Goal: Information Seeking & Learning: Learn about a topic

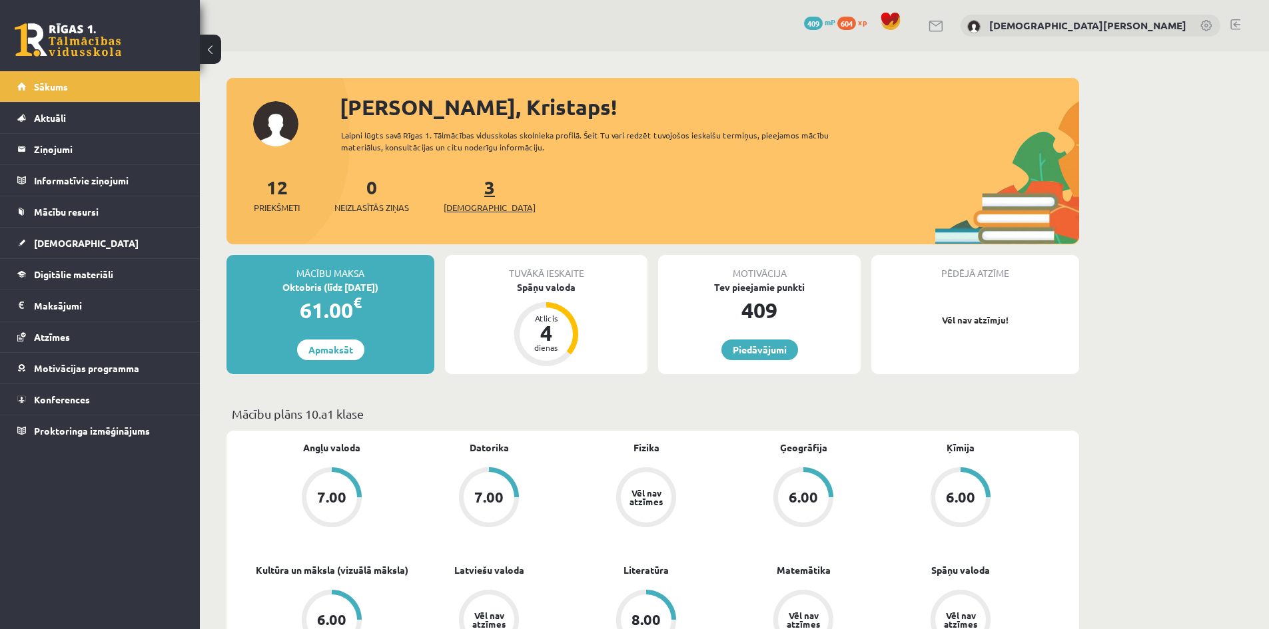
click at [466, 206] on span "[DEMOGRAPHIC_DATA]" at bounding box center [490, 207] width 92 height 13
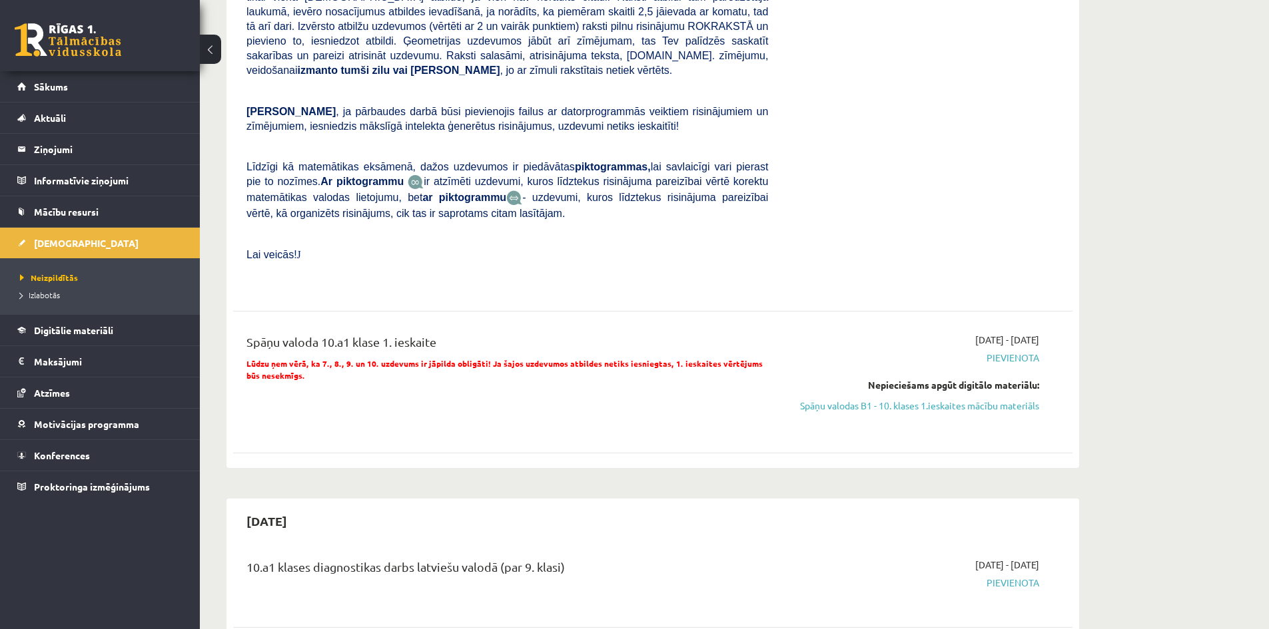
scroll to position [599, 0]
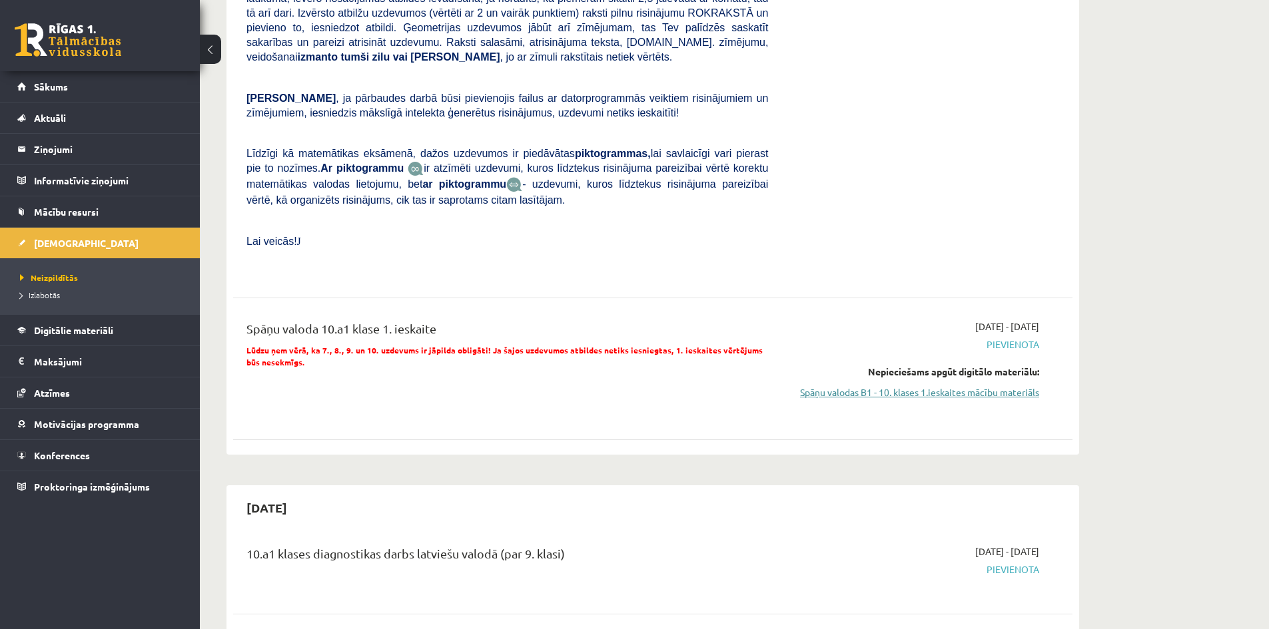
click at [956, 386] on link "Spāņu valodas B1 - 10. klases 1.ieskaites mācību materiāls" at bounding box center [913, 393] width 251 height 14
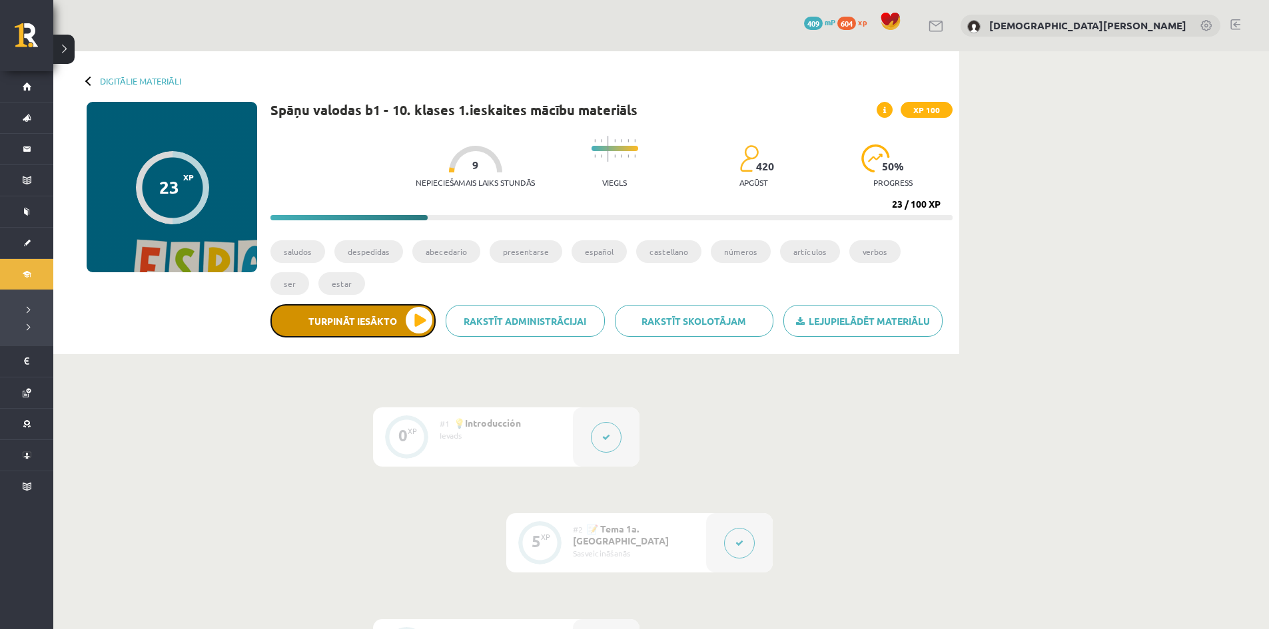
click at [370, 320] on button "Turpināt iesākto" at bounding box center [352, 320] width 165 height 33
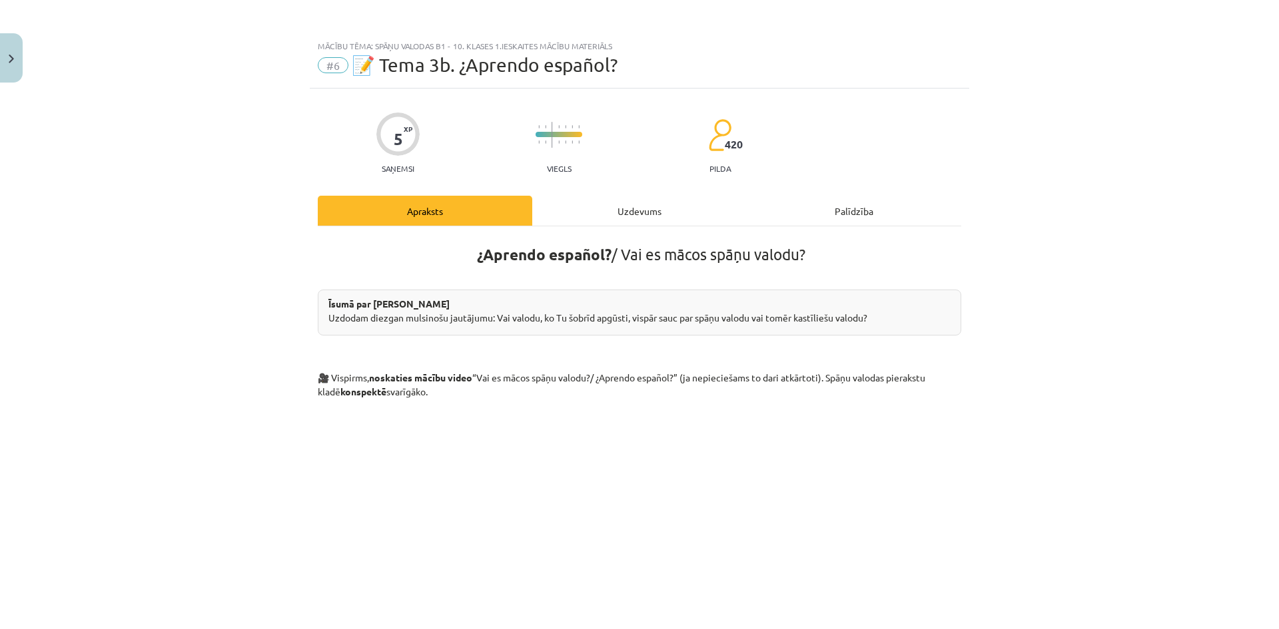
click at [596, 204] on div "Uzdevums" at bounding box center [639, 211] width 214 height 30
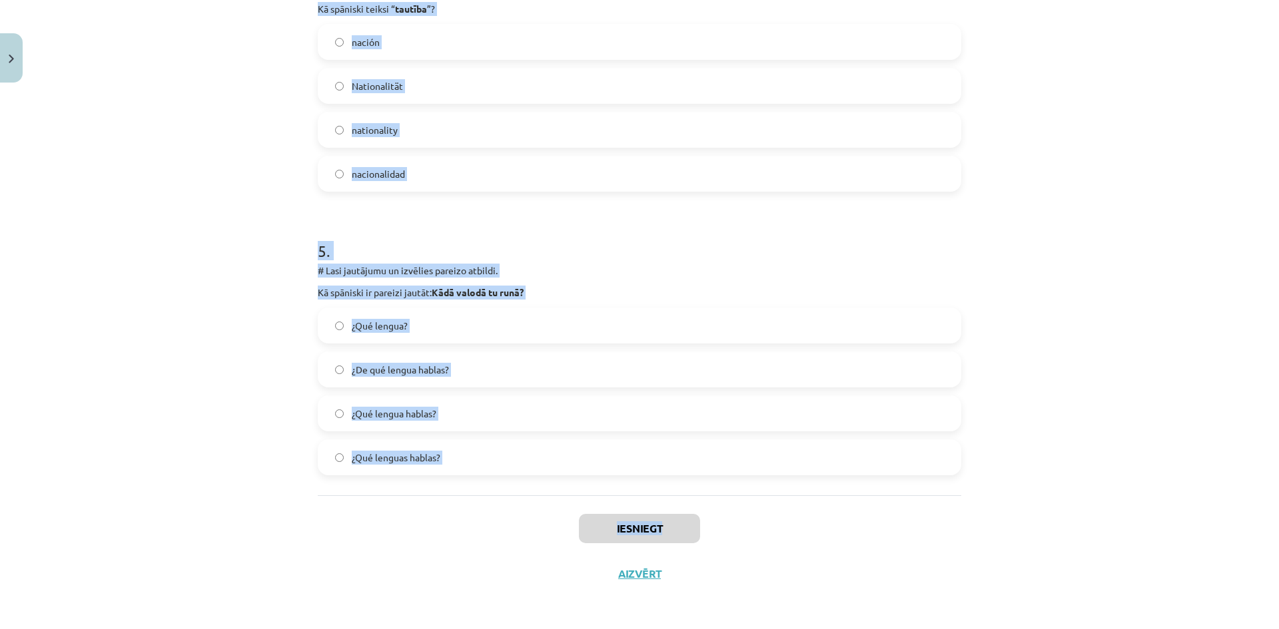
scroll to position [1182, 0]
drag, startPoint x: 311, startPoint y: 279, endPoint x: 649, endPoint y: 447, distance: 377.0
copy form "# Lasi jautājumu un izvēlies pareizo atbildi. Kāds sinonīms spāņu valodā ir vār…"
click at [239, 210] on div "Mācību tēma: Spāņu valodas b1 - 10. klases 1.ieskaites mācību materiāls #6 📝 Te…" at bounding box center [639, 314] width 1279 height 629
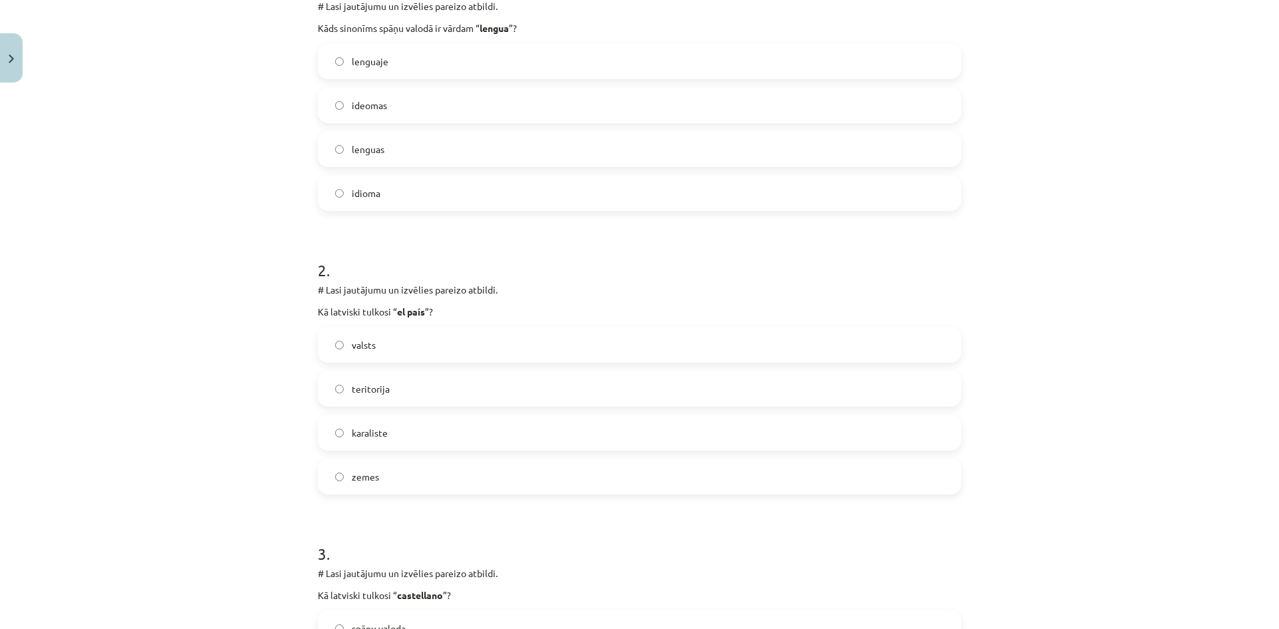
scroll to position [316, 0]
click at [327, 338] on label "valsts" at bounding box center [639, 339] width 641 height 33
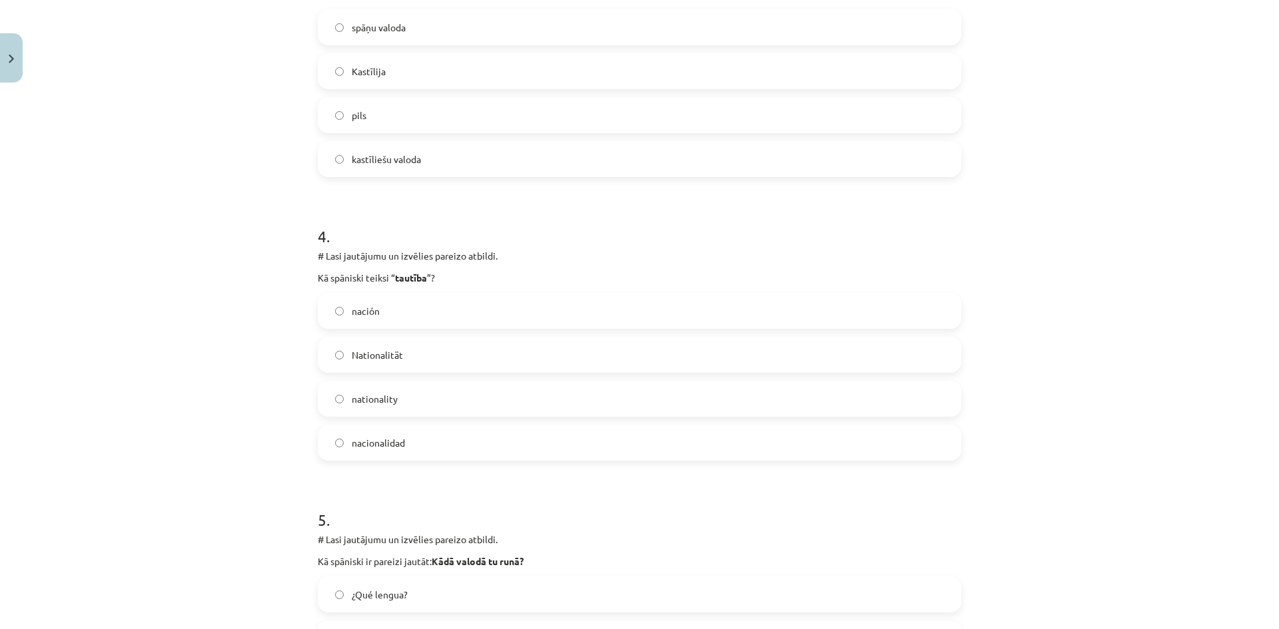
scroll to position [916, 0]
click at [320, 440] on label "nacionalidad" at bounding box center [639, 439] width 641 height 33
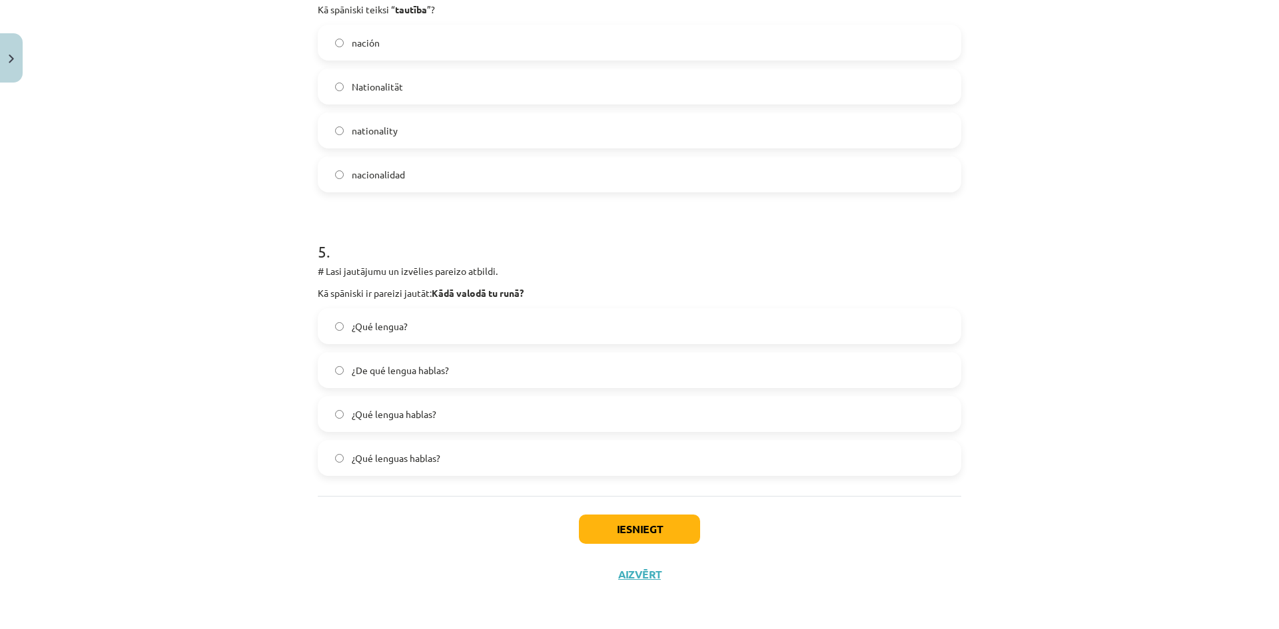
scroll to position [1182, 0]
click at [149, 377] on div "Mācību tēma: Spāņu valodas b1 - 10. klases 1.ieskaites mācību materiāls #6 📝 Te…" at bounding box center [639, 314] width 1279 height 629
click at [342, 412] on label "¿Qué lengua hablas?" at bounding box center [639, 412] width 641 height 33
click at [638, 527] on button "Iesniegt" at bounding box center [639, 527] width 121 height 29
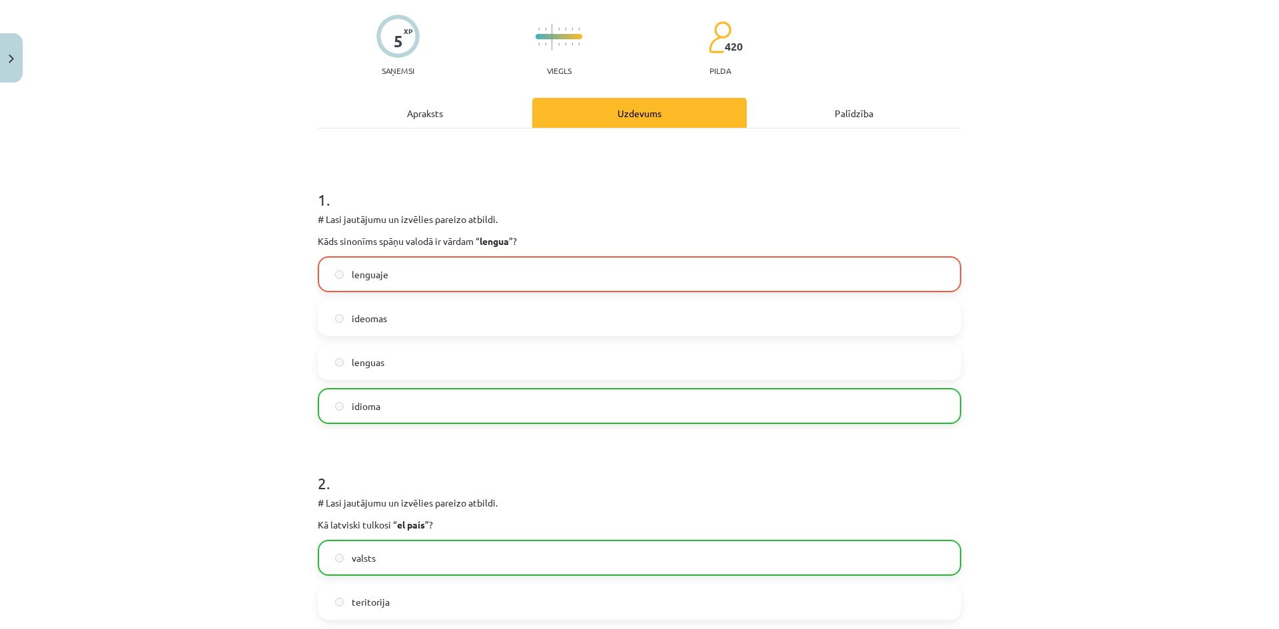
scroll to position [93, 0]
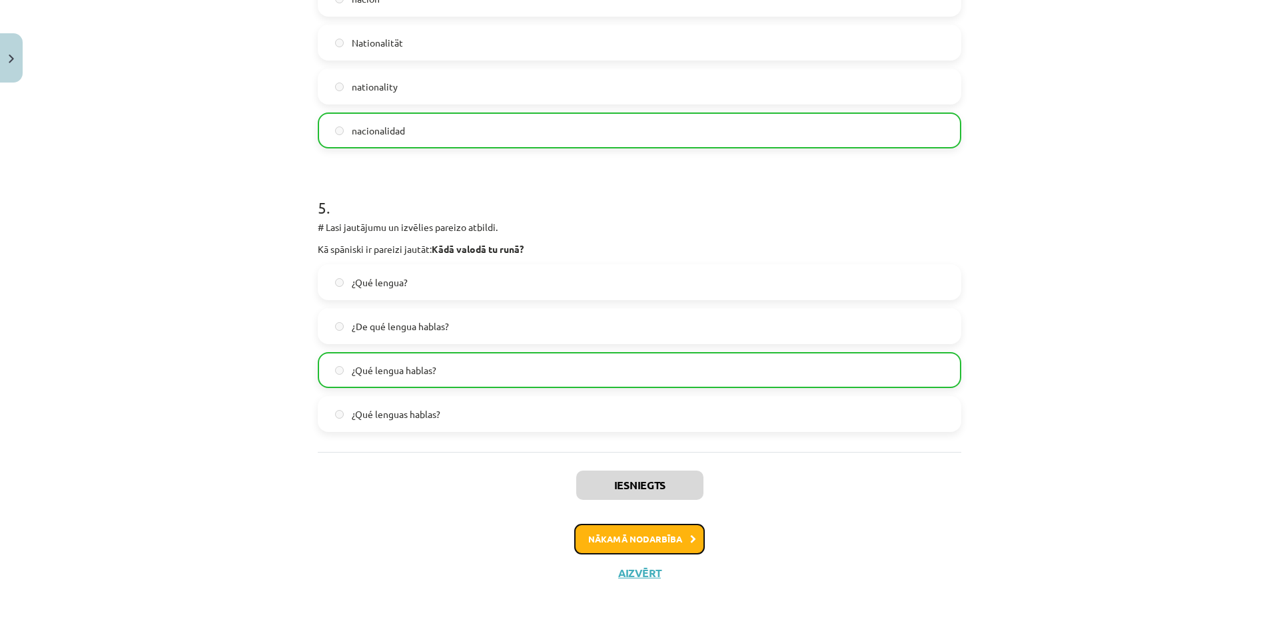
click at [638, 546] on button "Nākamā nodarbība" at bounding box center [639, 539] width 131 height 31
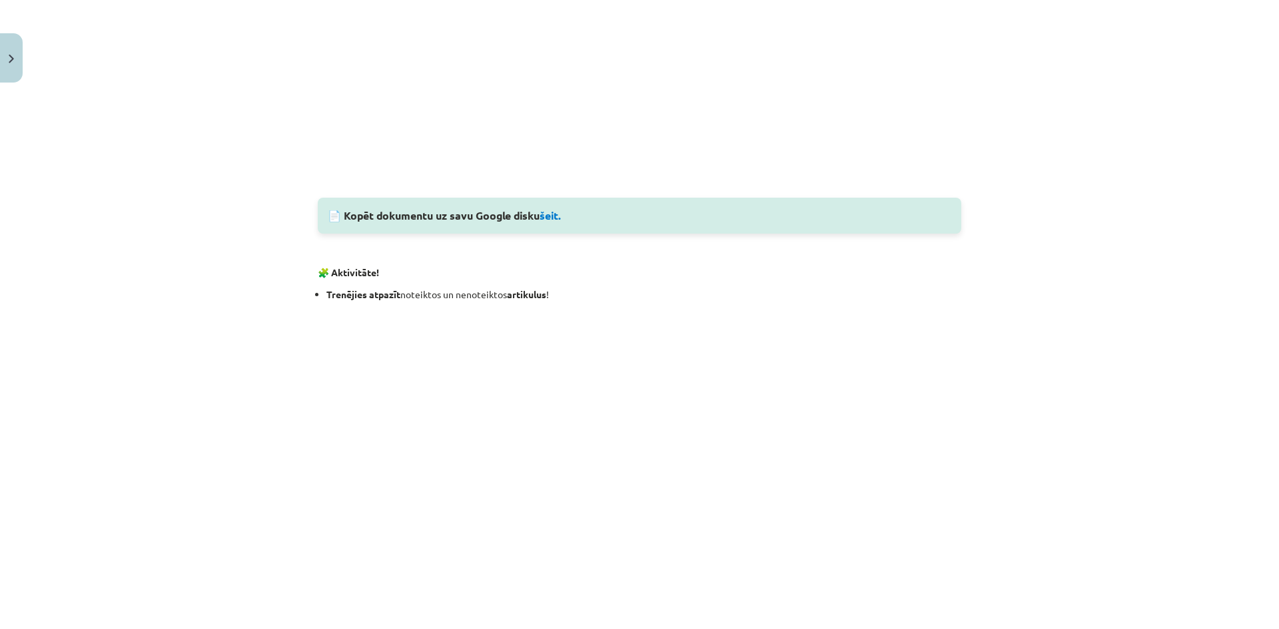
scroll to position [1299, 0]
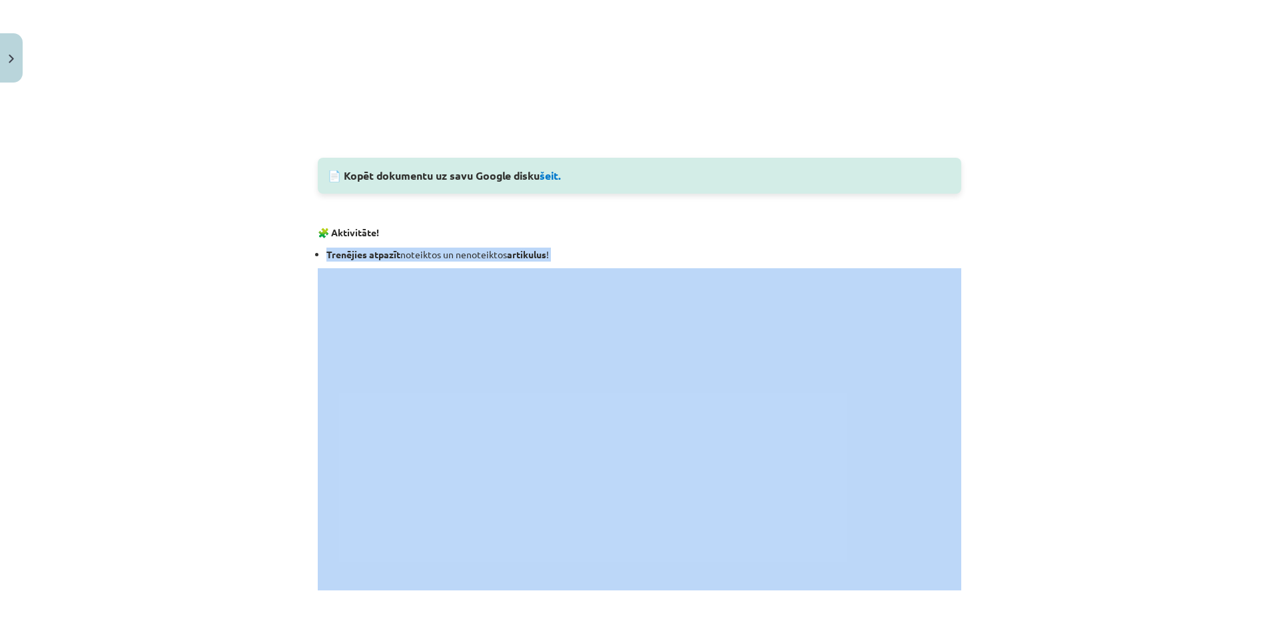
drag, startPoint x: 318, startPoint y: 250, endPoint x: 593, endPoint y: 269, distance: 276.4
click at [27, 20] on div "Mācību tēma: Spāņu valodas b1 - 10. klases 1.ieskaites mācību materiāls #7 📝 Te…" at bounding box center [639, 314] width 1279 height 629
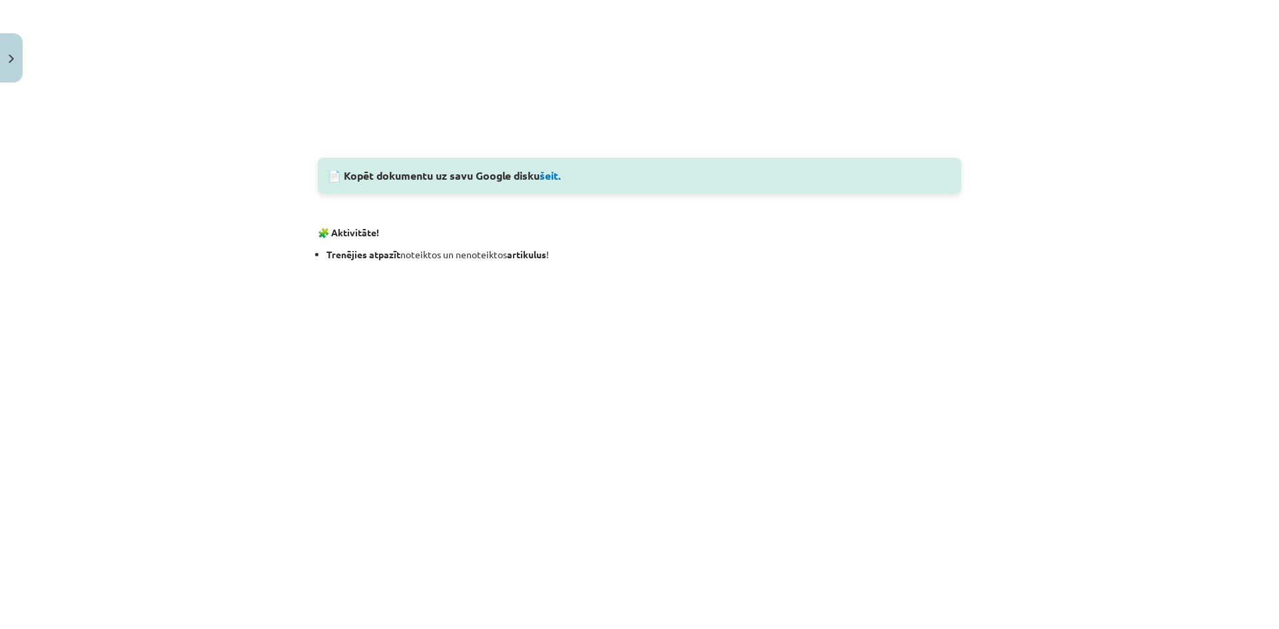
click at [177, 161] on div "Mācību tēma: Spāņu valodas b1 - 10. klases 1.ieskaites mācību materiāls #7 📝 Te…" at bounding box center [639, 314] width 1279 height 629
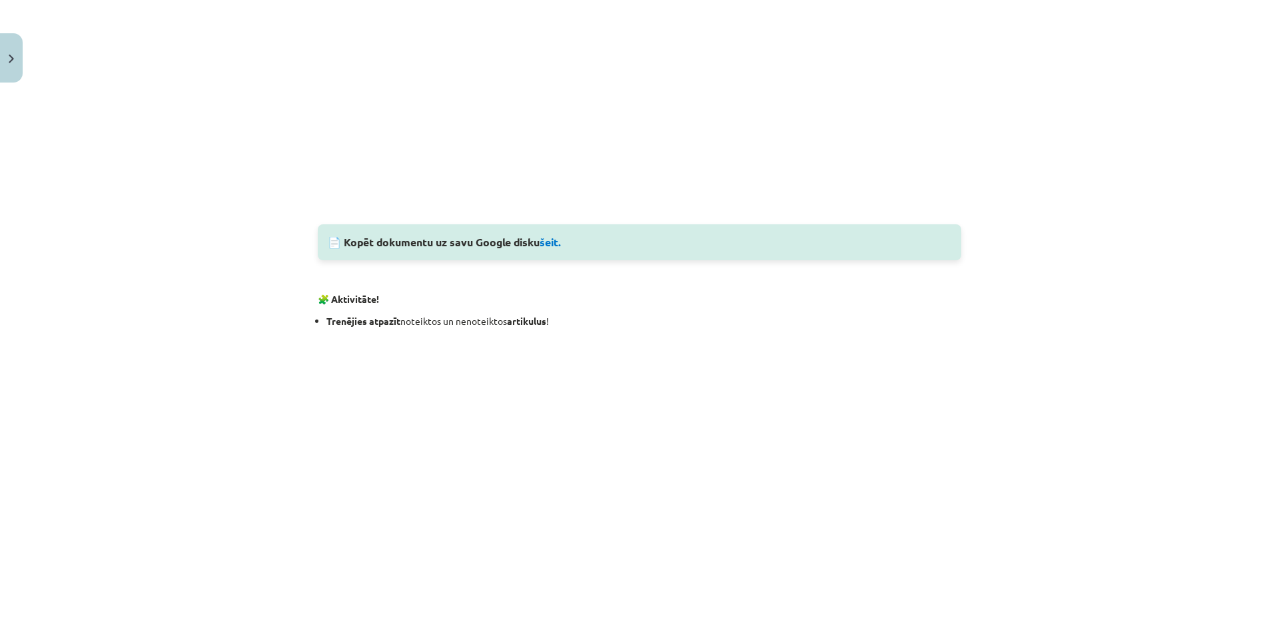
click at [119, 142] on div "Mācību tēma: Spāņu valodas b1 - 10. klases 1.ieskaites mācību materiāls #7 📝 Te…" at bounding box center [639, 314] width 1279 height 629
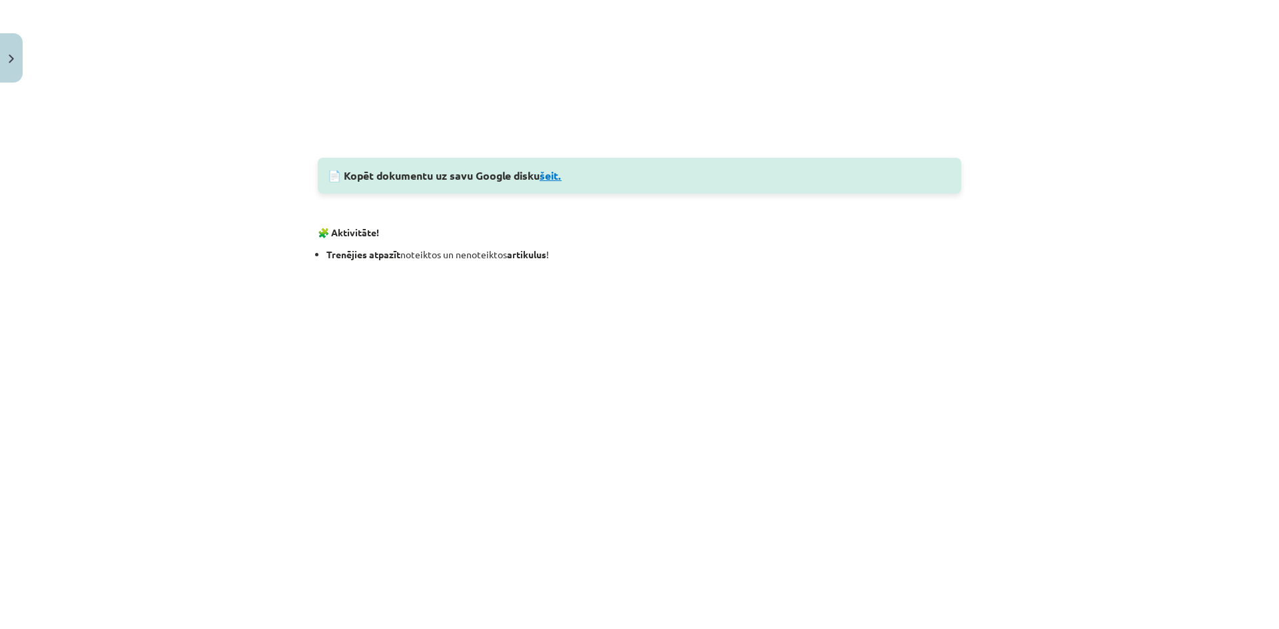
click at [553, 182] on link "šeit." at bounding box center [550, 175] width 22 height 14
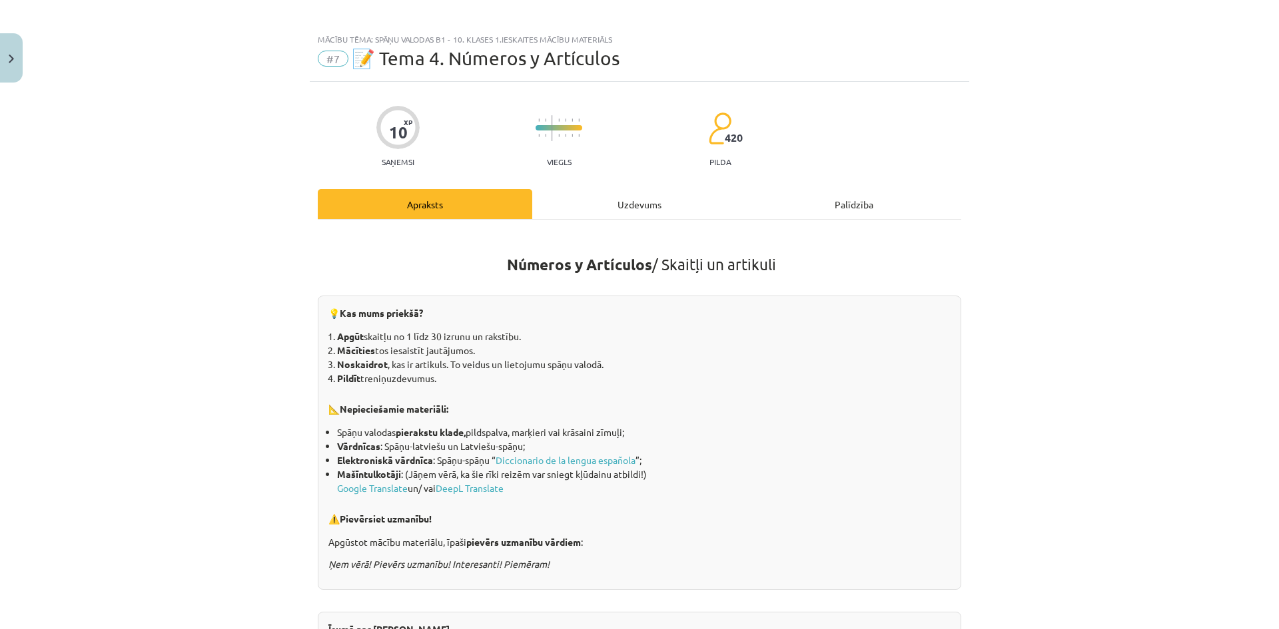
scroll to position [0, 0]
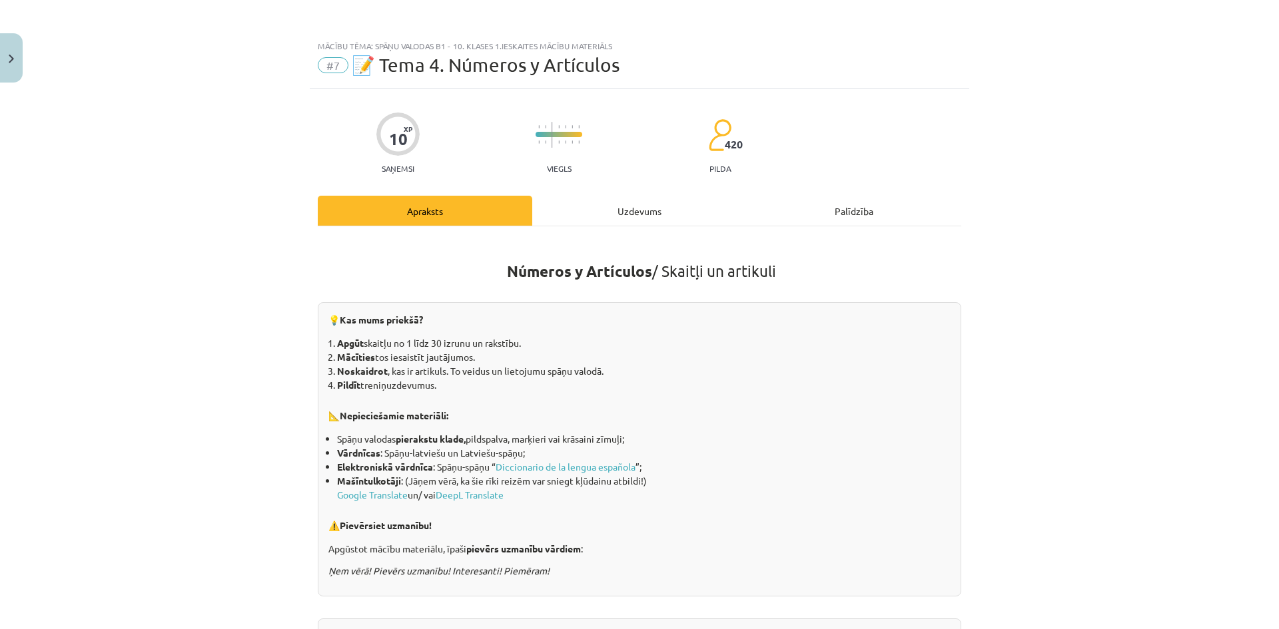
click at [647, 213] on div "Uzdevums" at bounding box center [639, 211] width 214 height 30
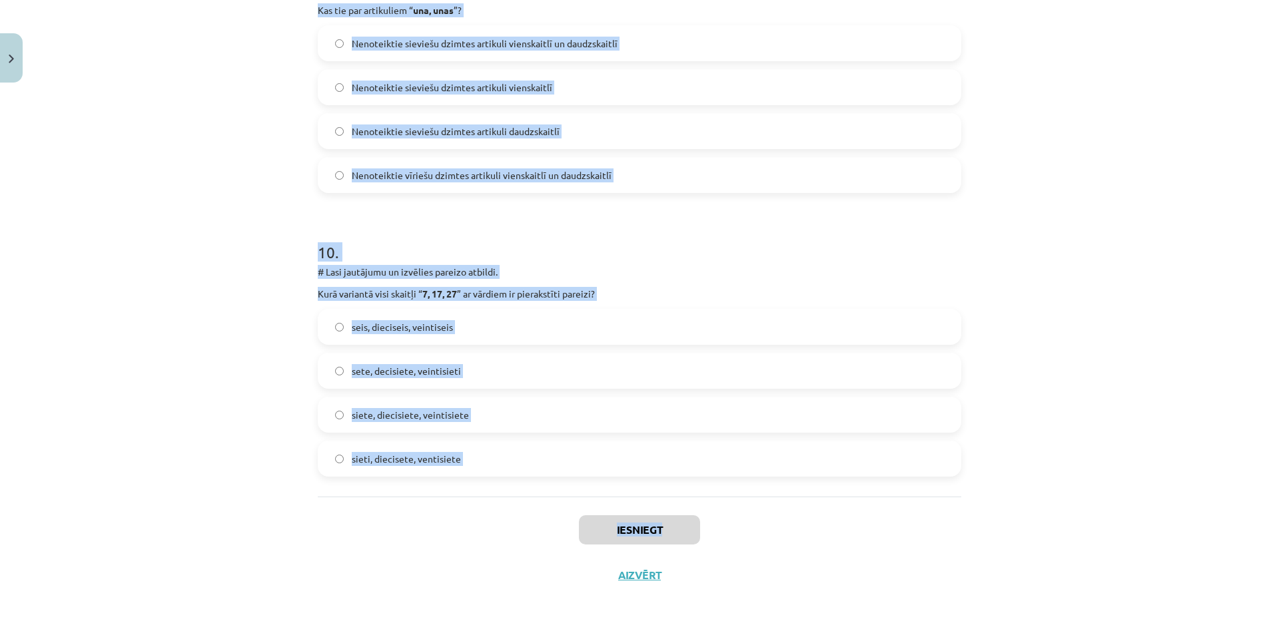
scroll to position [2600, 0]
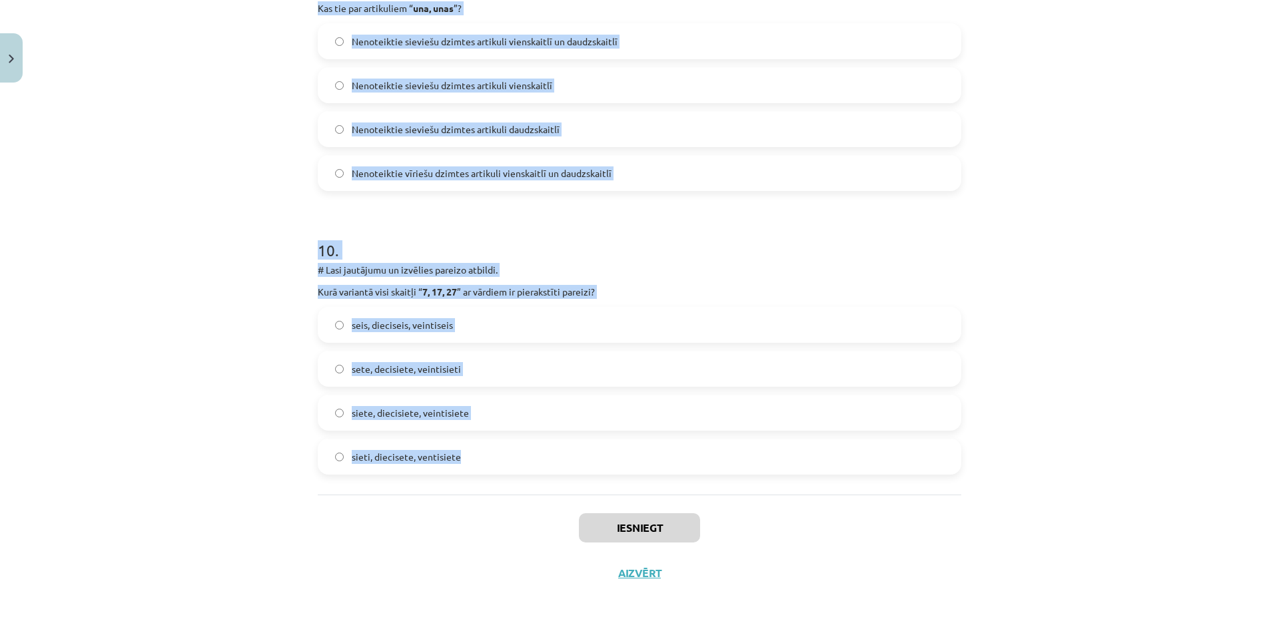
drag, startPoint x: 306, startPoint y: 255, endPoint x: 474, endPoint y: 456, distance: 261.9
copy form "6 . # Lore ipsumdolo si ametcons adipisc elitsed. Doei temporin utla etdolor “ …"
click at [159, 245] on div "Mācību tēma: Spāņu valodas b1 - 10. klases 1.ieskaites mācību materiāls #7 📝 Te…" at bounding box center [639, 314] width 1279 height 629
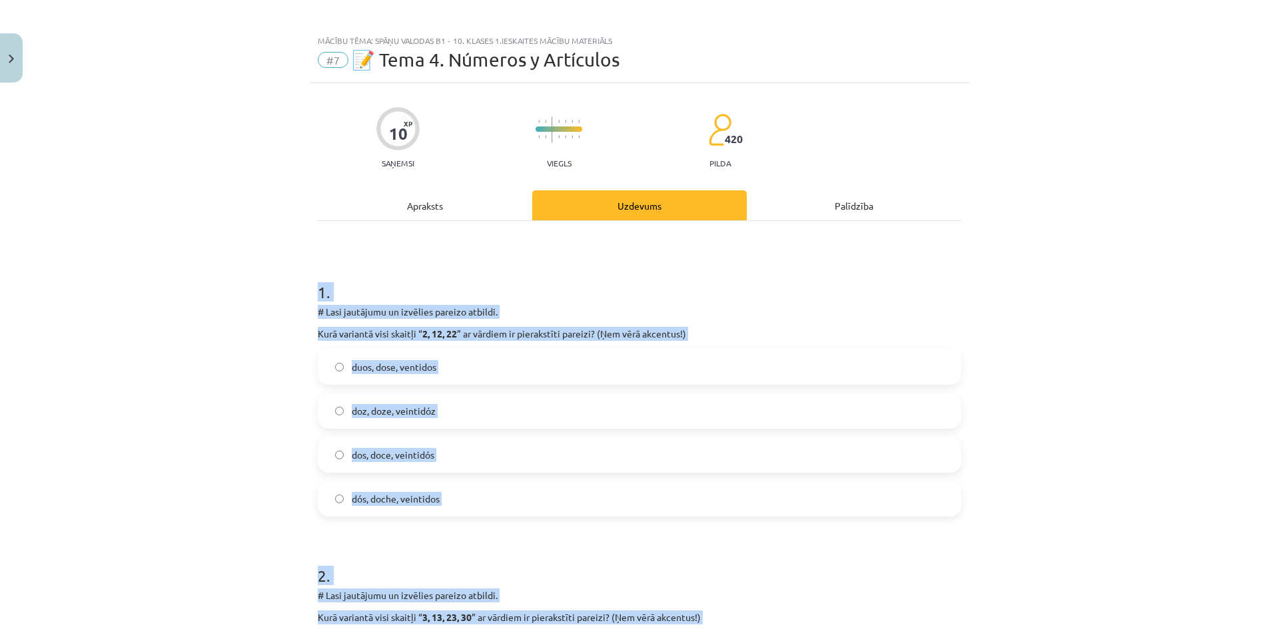
scroll to position [3, 0]
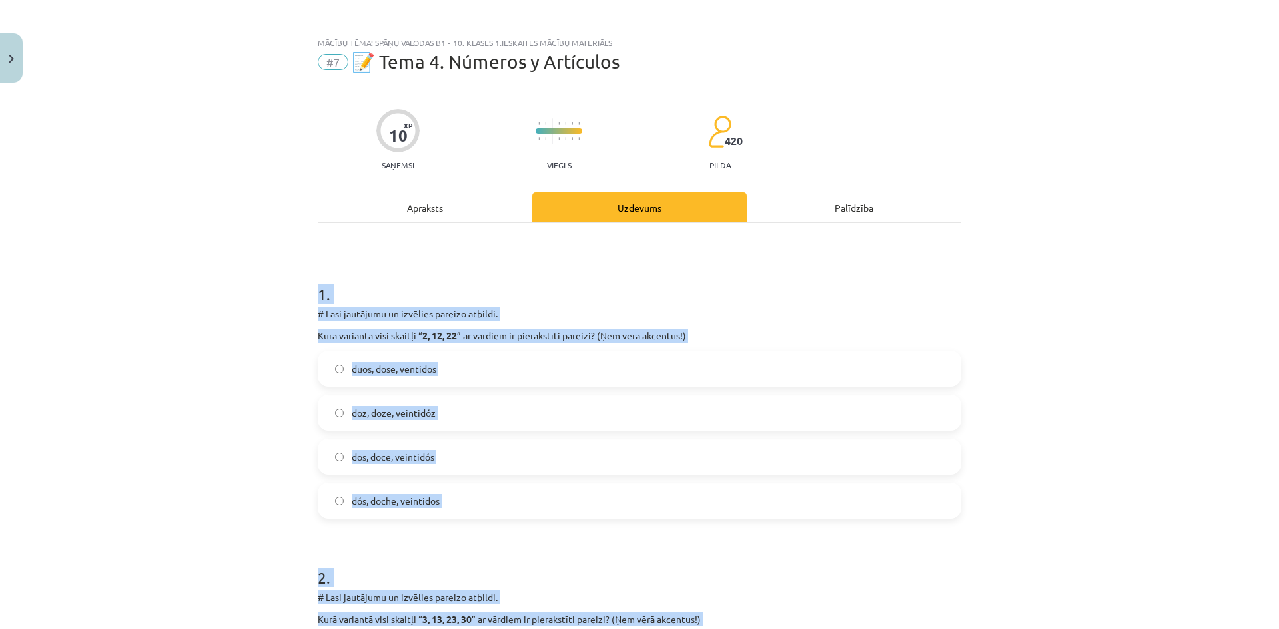
click at [1026, 298] on div "Mācību tēma: Spāņu valodas b1 - 10. klases 1.ieskaites mācību materiāls #7 📝 Te…" at bounding box center [639, 314] width 1279 height 629
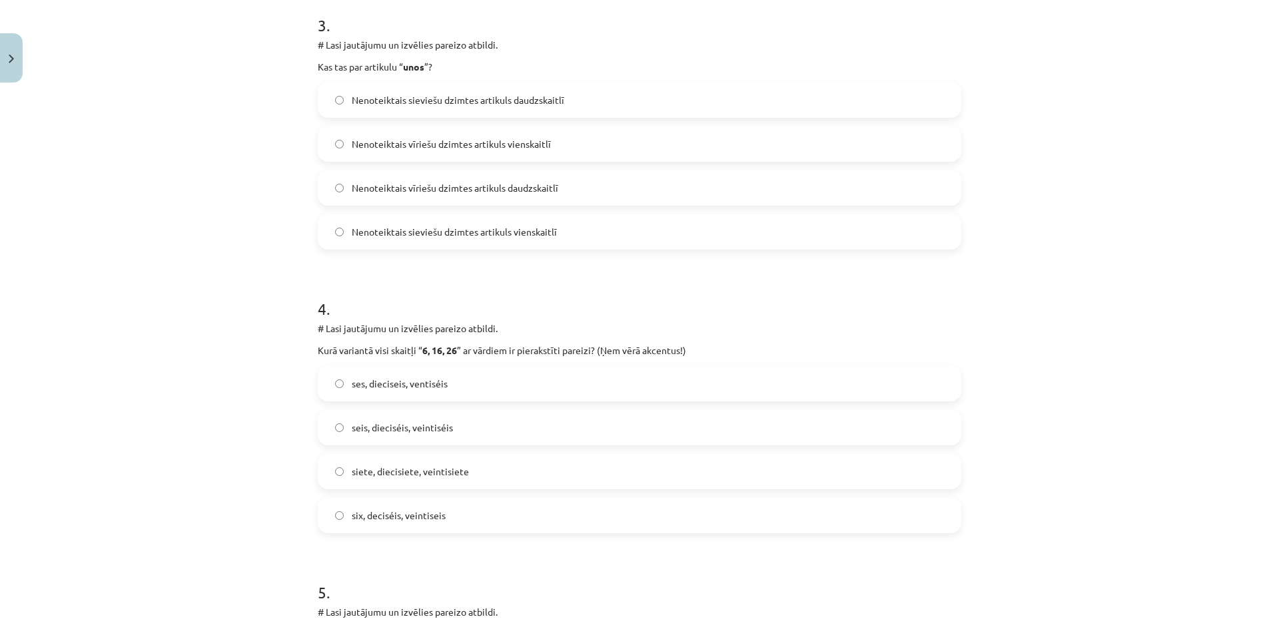
scroll to position [736, 0]
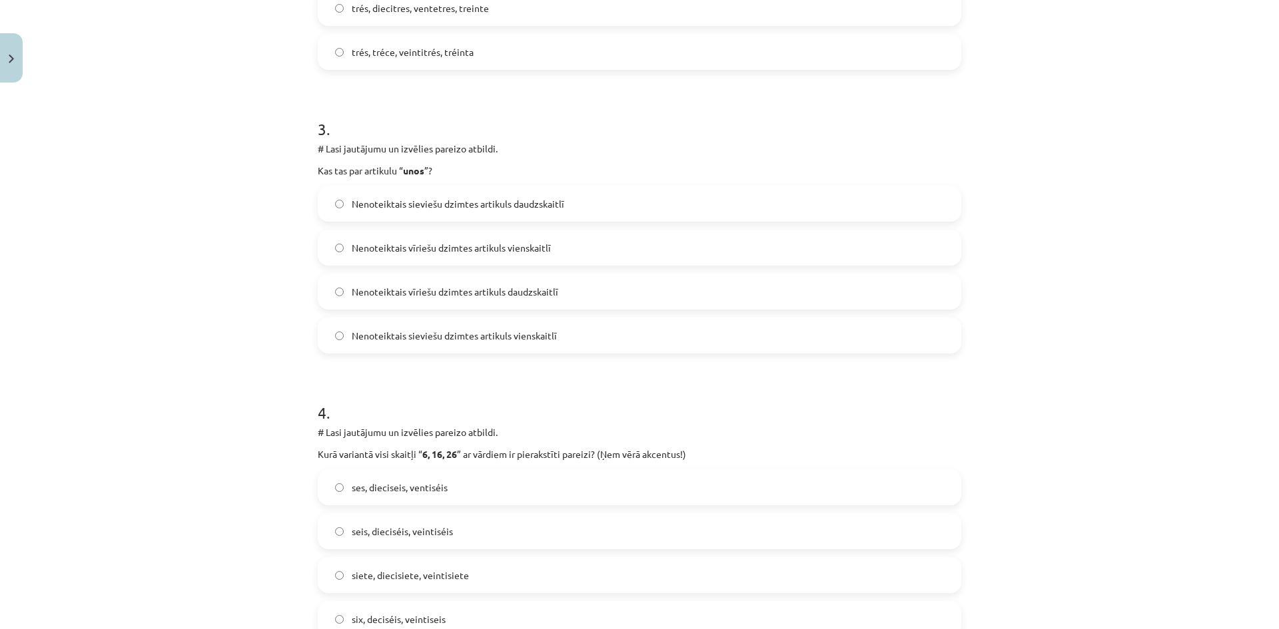
click at [198, 220] on div "Mācību tēma: Spāņu valodas b1 - 10. klases 1.ieskaites mācību materiāls #7 📝 Te…" at bounding box center [639, 314] width 1279 height 629
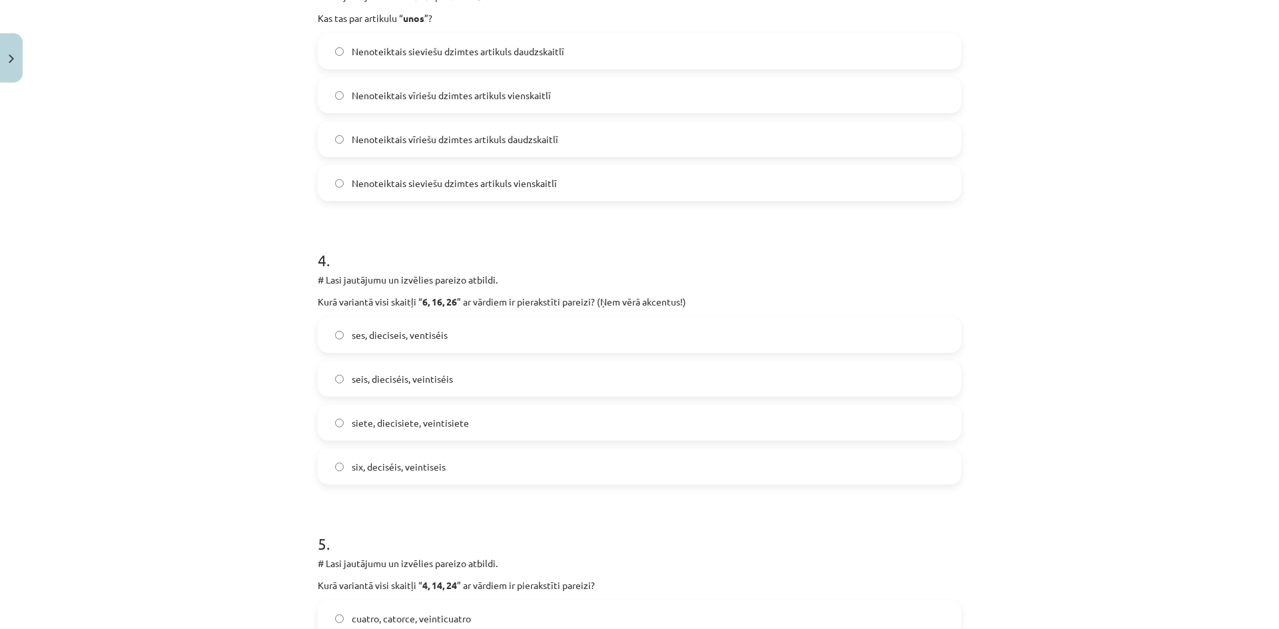
scroll to position [936, 0]
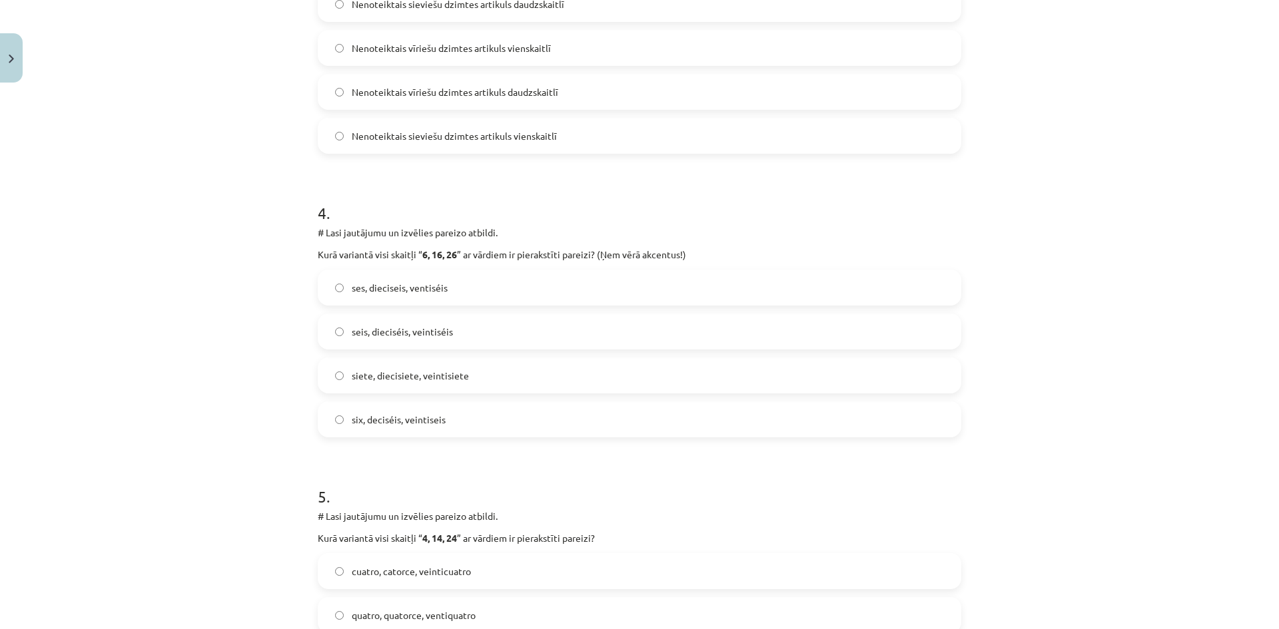
click at [326, 328] on label "seis, dieciséis, veintiséis" at bounding box center [639, 331] width 641 height 33
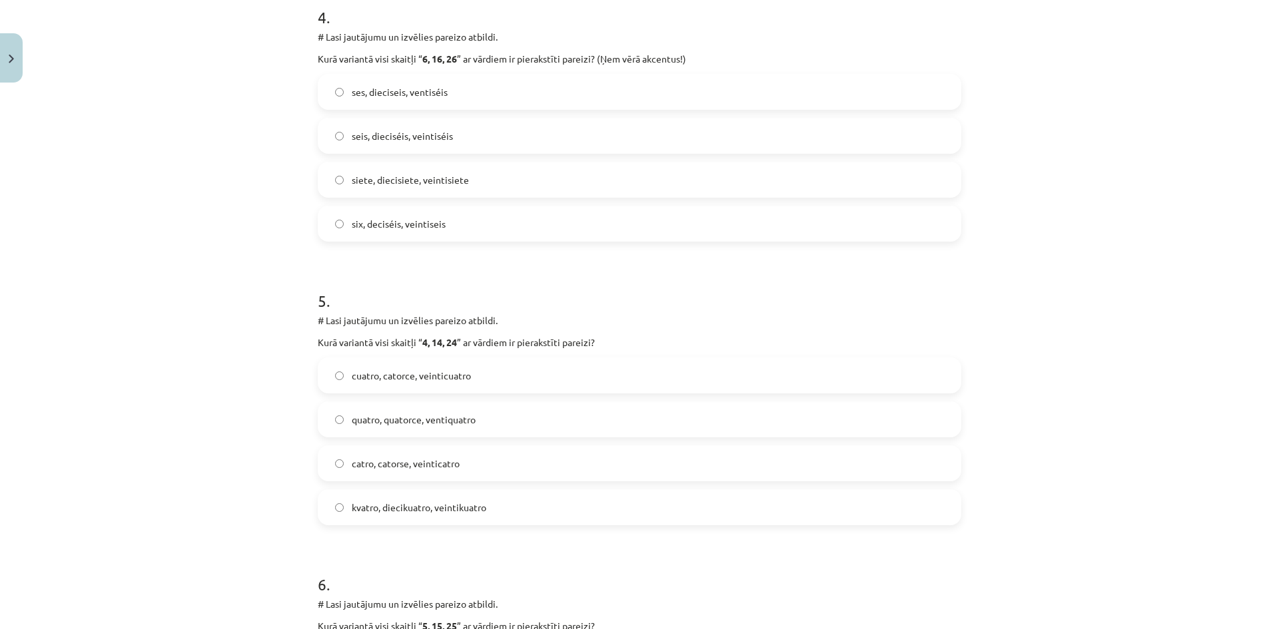
scroll to position [1202, 0]
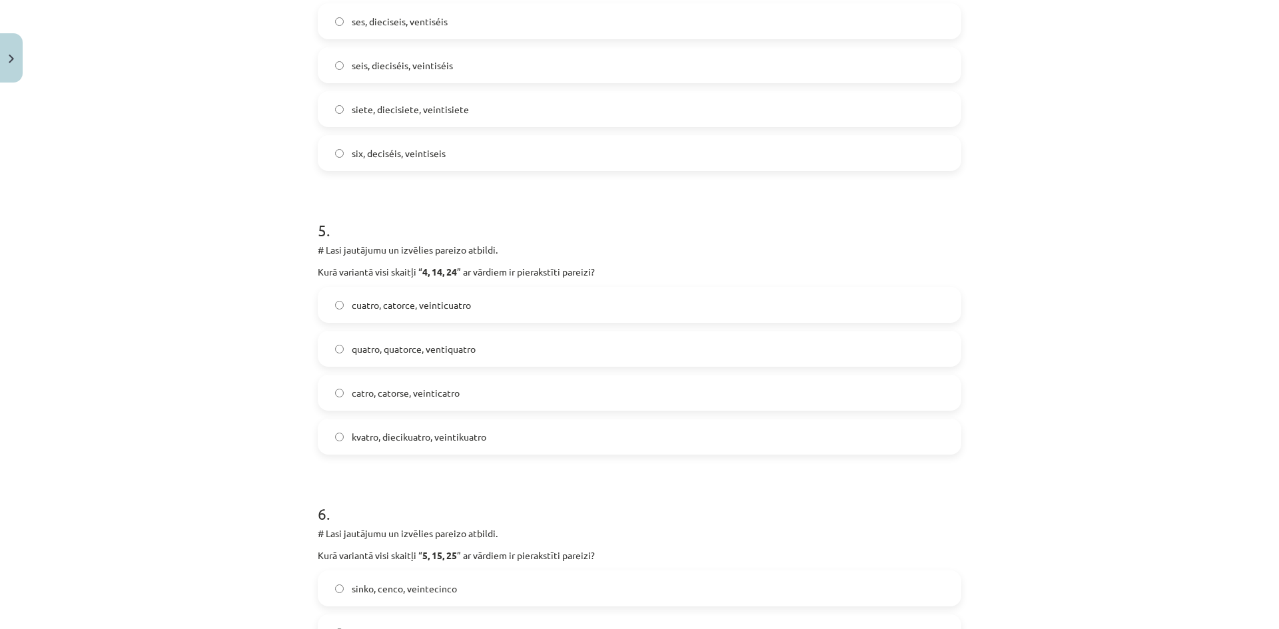
click at [324, 300] on label "cuatro, catorce, veinticuatro" at bounding box center [639, 304] width 641 height 33
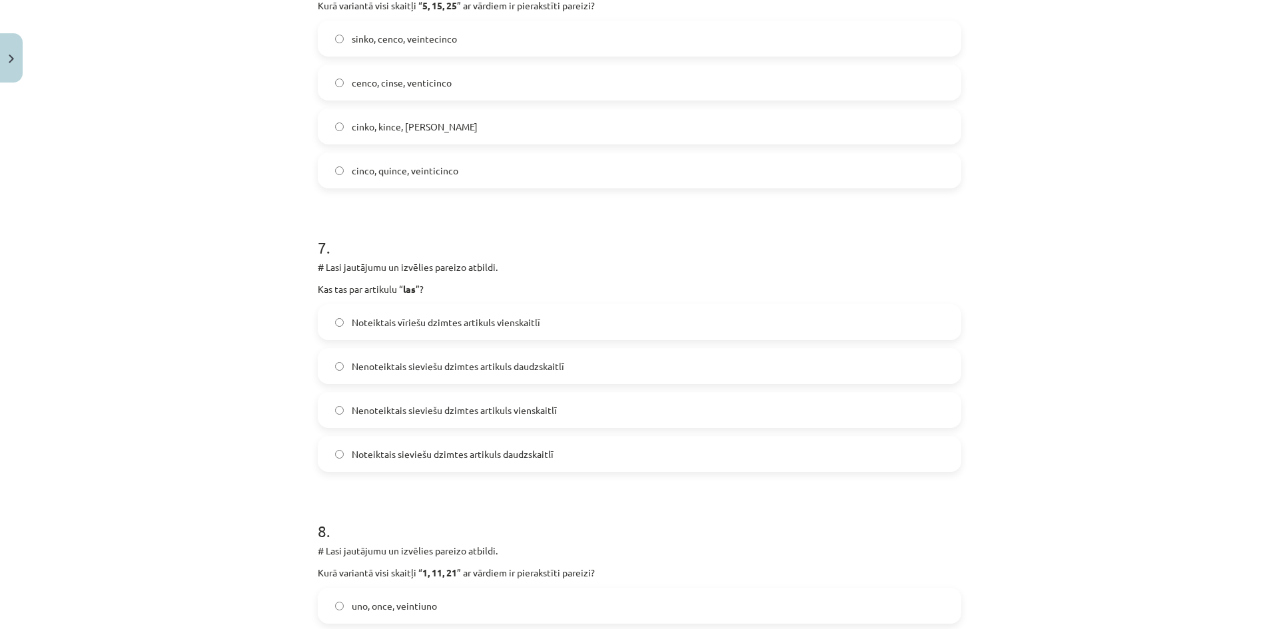
scroll to position [1801, 0]
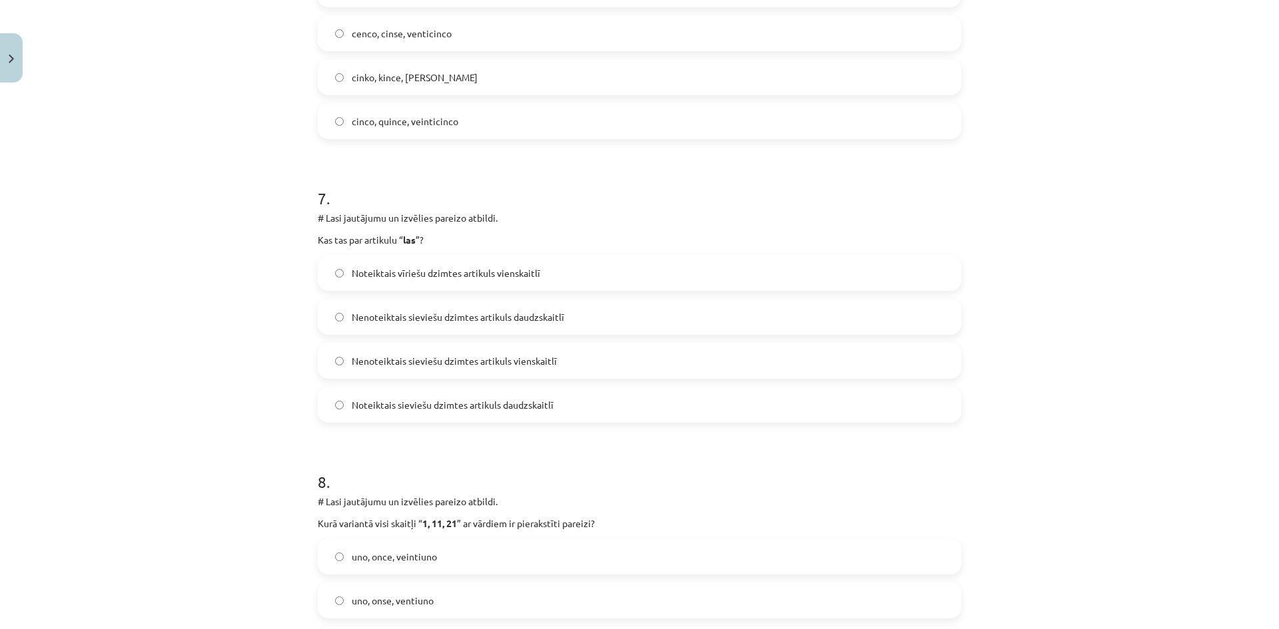
click at [176, 304] on div "Mācību tēma: Spāņu valodas b1 - 10. klases 1.ieskaites mācību materiāls #7 📝 Te…" at bounding box center [639, 314] width 1279 height 629
click at [328, 363] on label "Nenoteiktais sieviešu dzimtes artikuls vienskaitlī" at bounding box center [639, 360] width 641 height 33
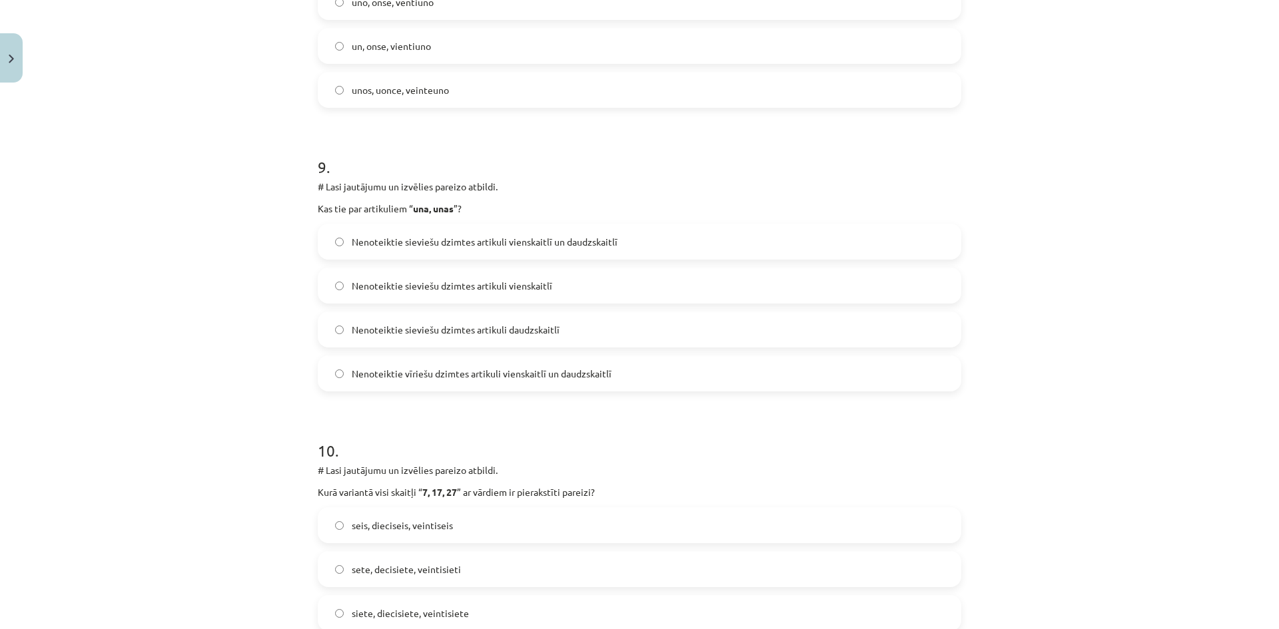
scroll to position [2401, 0]
click at [321, 238] on label "Nenoteiktie sieviešu dzimtes artikuli vienskaitlī un daudzskaitlī" at bounding box center [639, 240] width 641 height 33
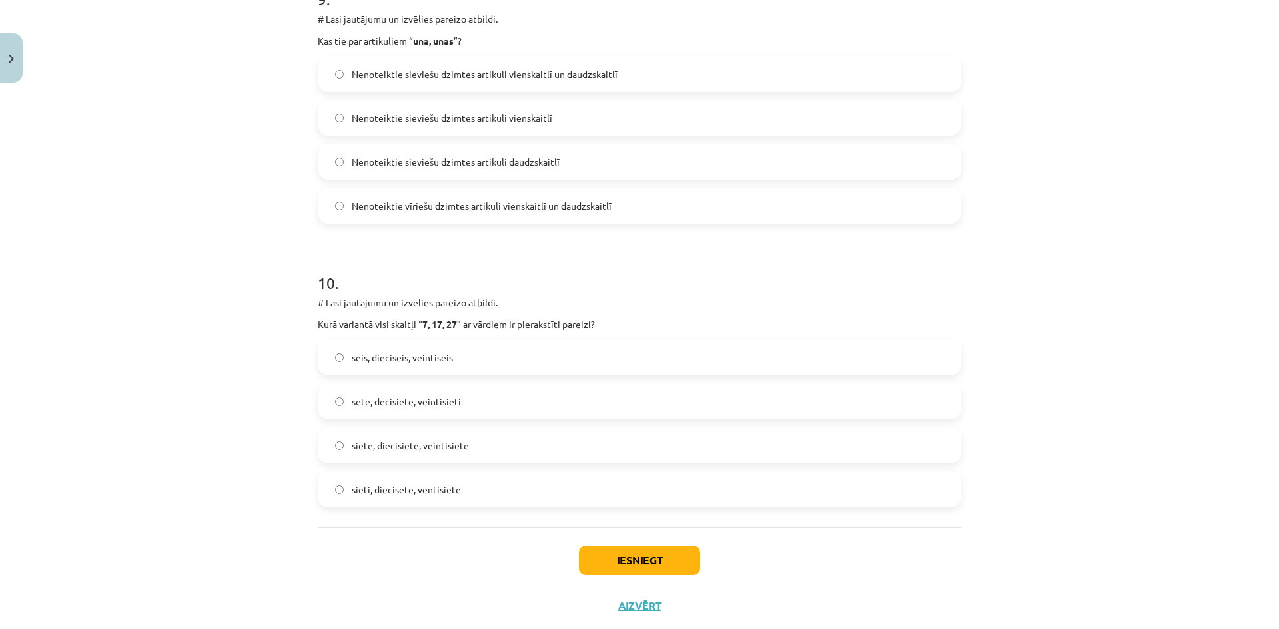
scroll to position [2600, 0]
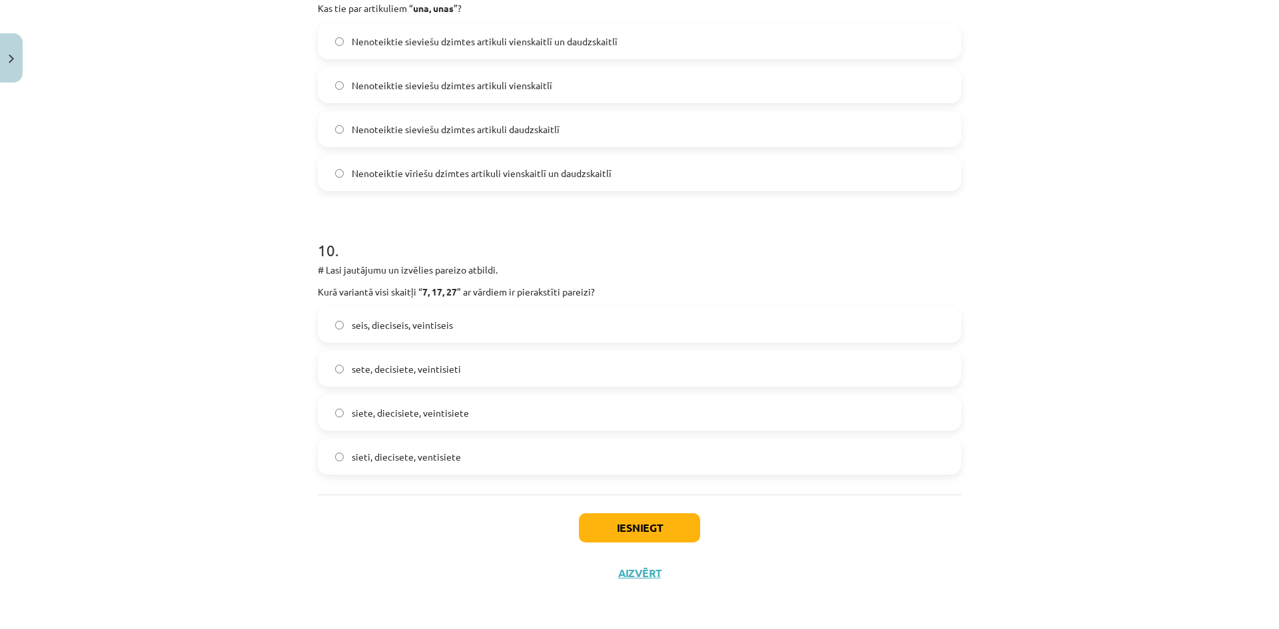
click at [320, 408] on label "siete, diecisiete, veintisiete" at bounding box center [639, 412] width 641 height 33
click at [626, 527] on button "Iesniegt" at bounding box center [639, 527] width 121 height 29
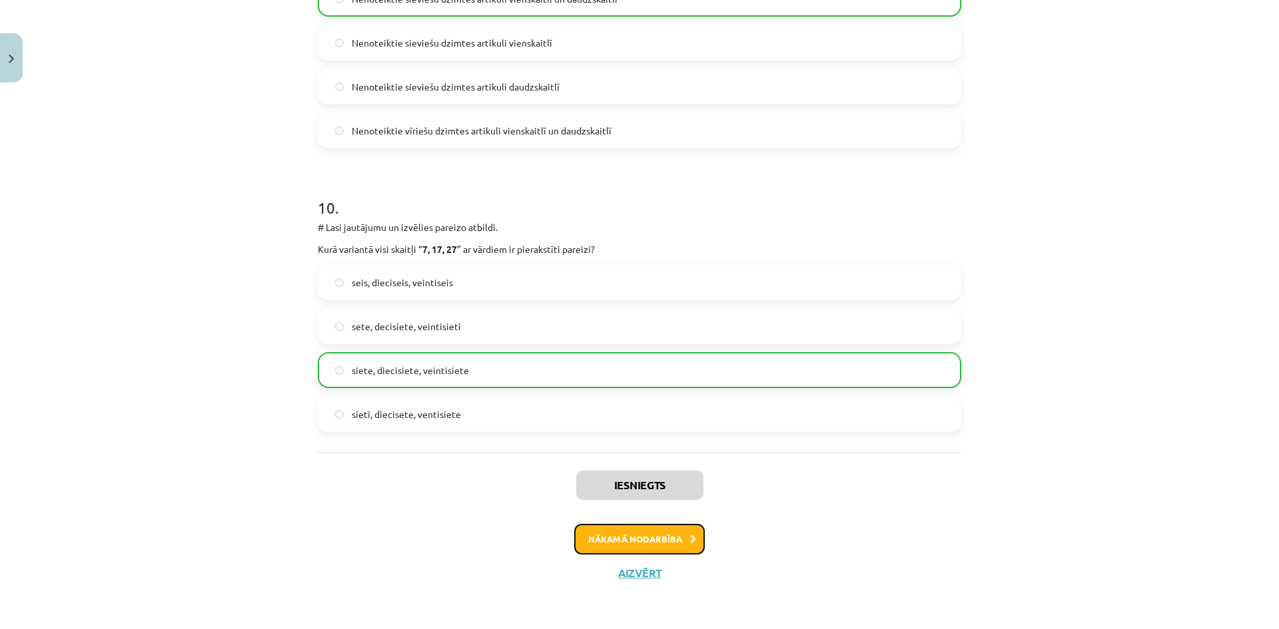
click at [655, 535] on button "Nākamā nodarbība" at bounding box center [639, 539] width 131 height 31
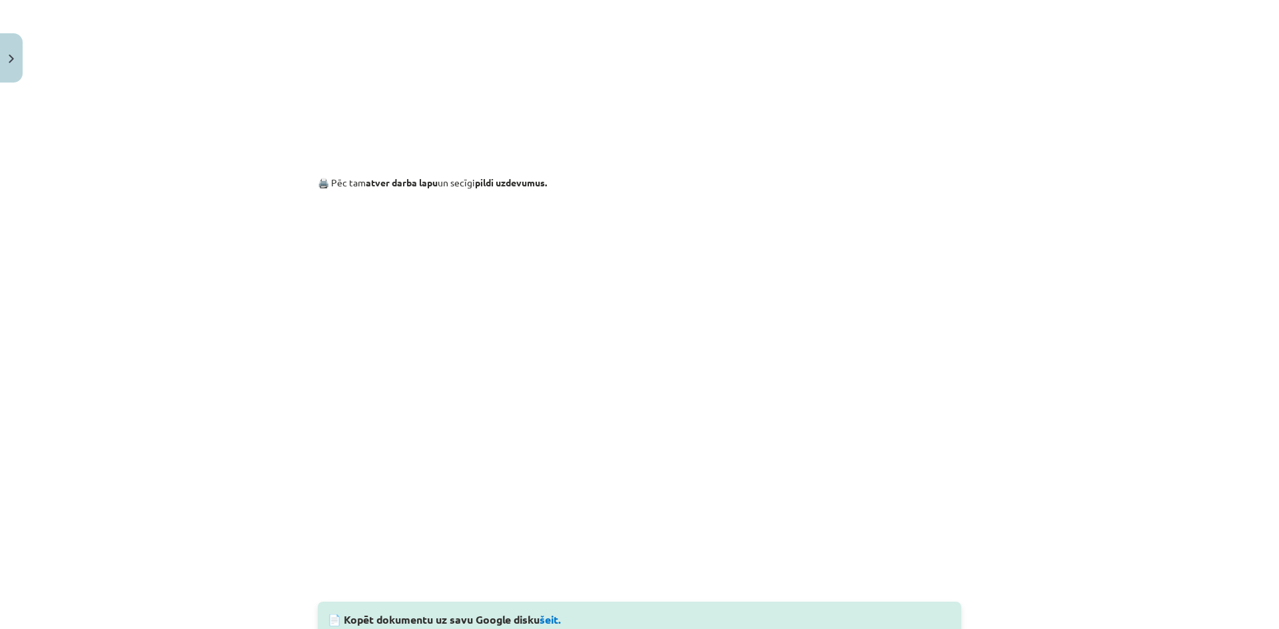
scroll to position [1073, 0]
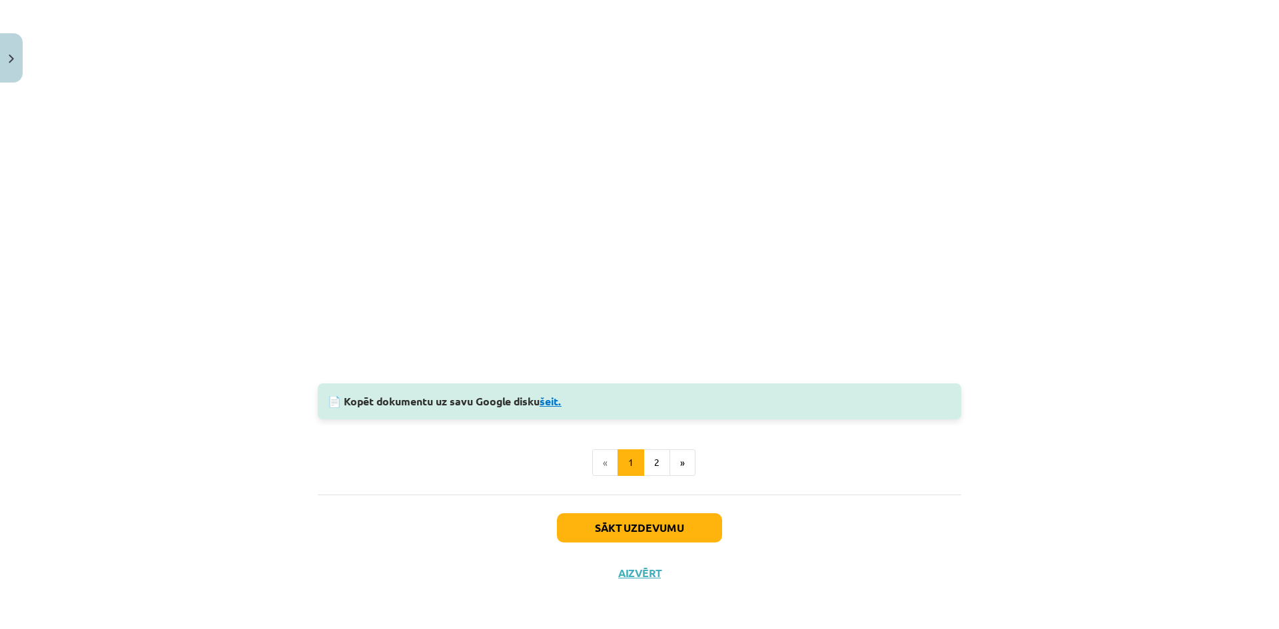
click at [549, 400] on link "šeit." at bounding box center [550, 401] width 22 height 14
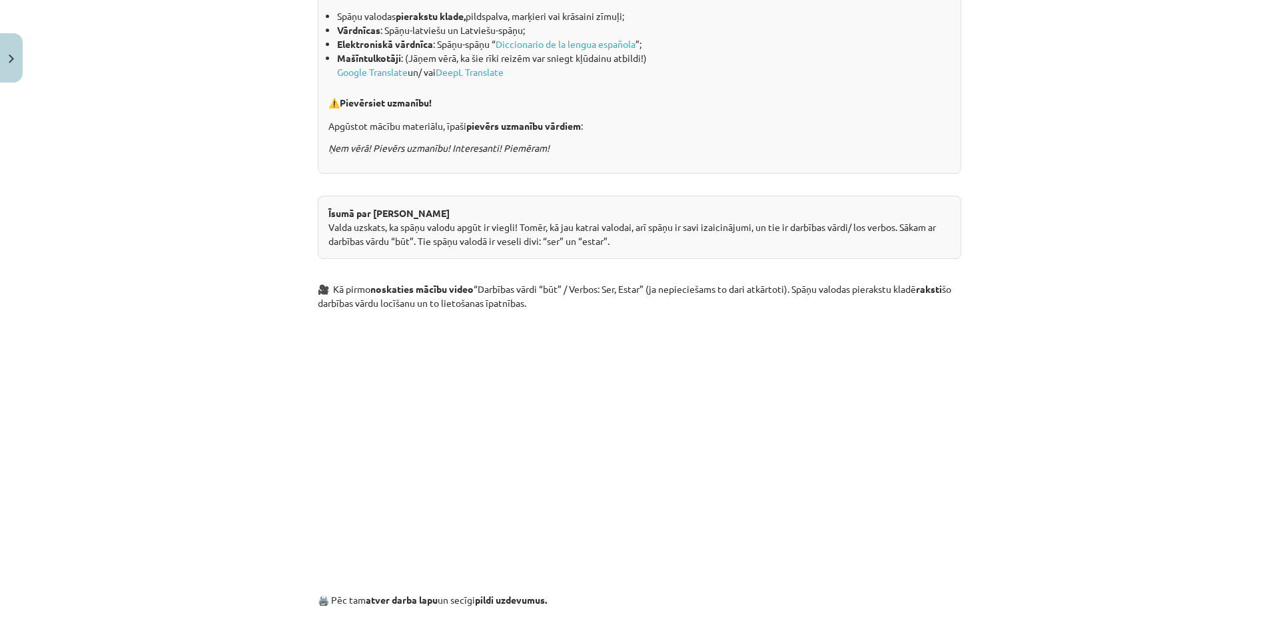
scroll to position [474, 0]
